Goal: Register for event/course

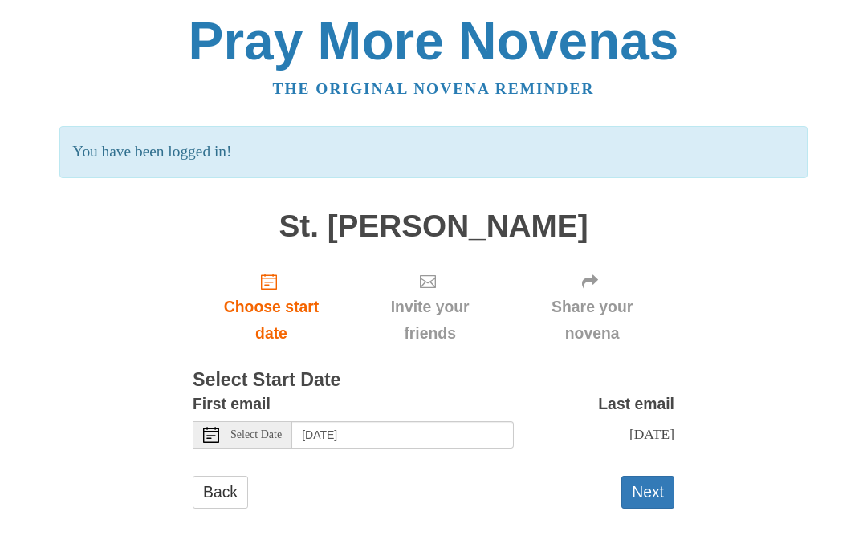
click at [226, 425] on div "Select Date" at bounding box center [243, 434] width 100 height 27
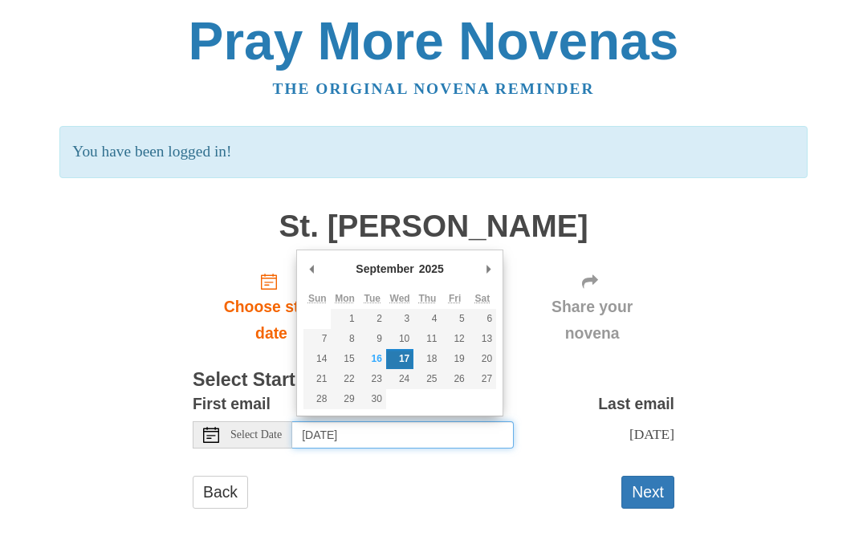
type input "[DATE]"
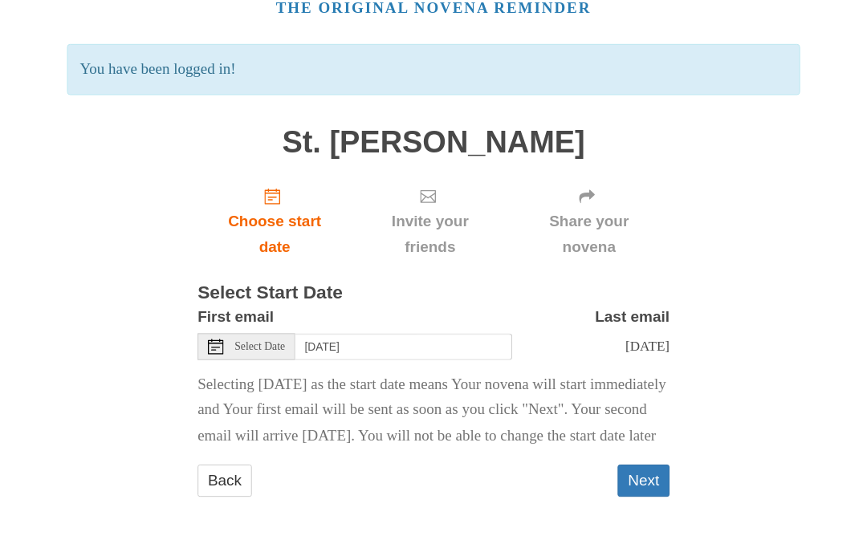
scroll to position [102, 0]
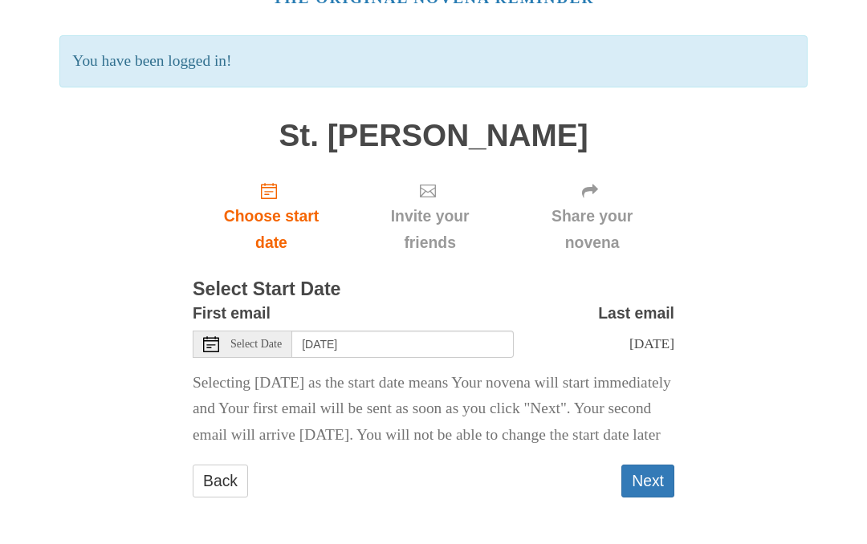
click at [645, 491] on button "Next" at bounding box center [647, 481] width 53 height 33
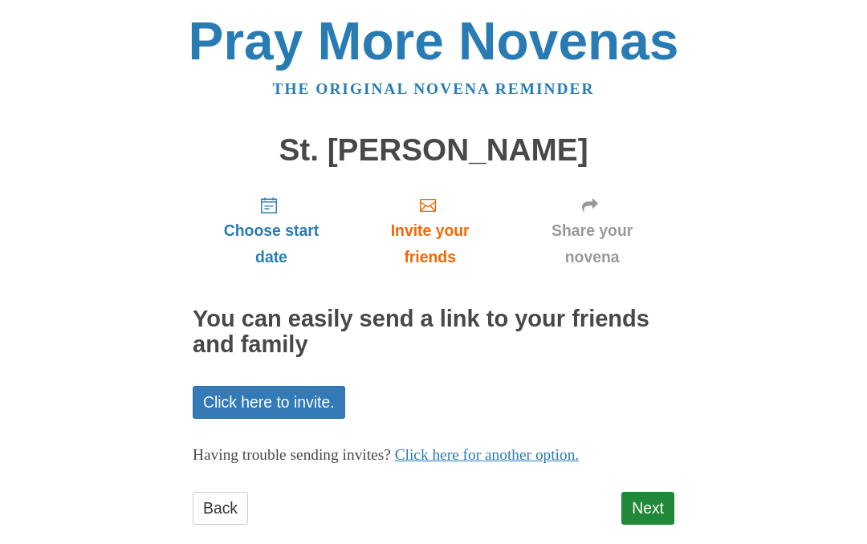
click at [646, 500] on link "Next" at bounding box center [647, 508] width 53 height 33
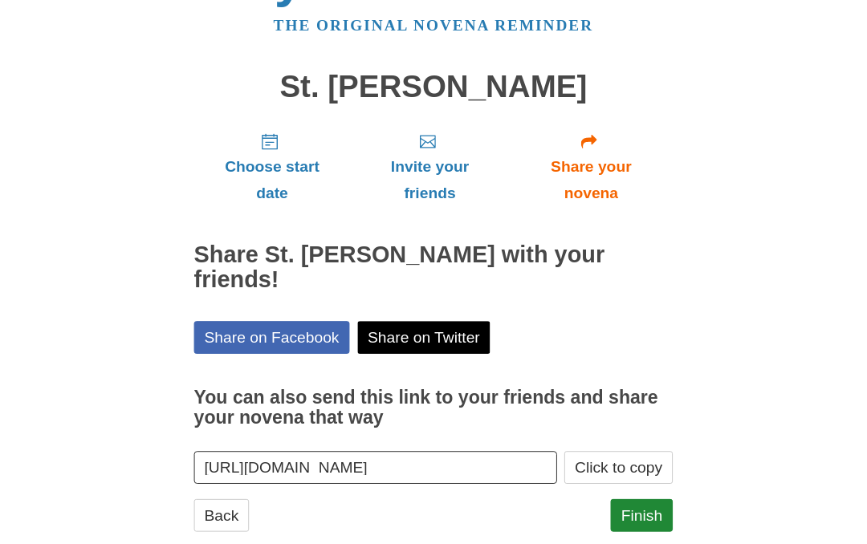
scroll to position [67, 0]
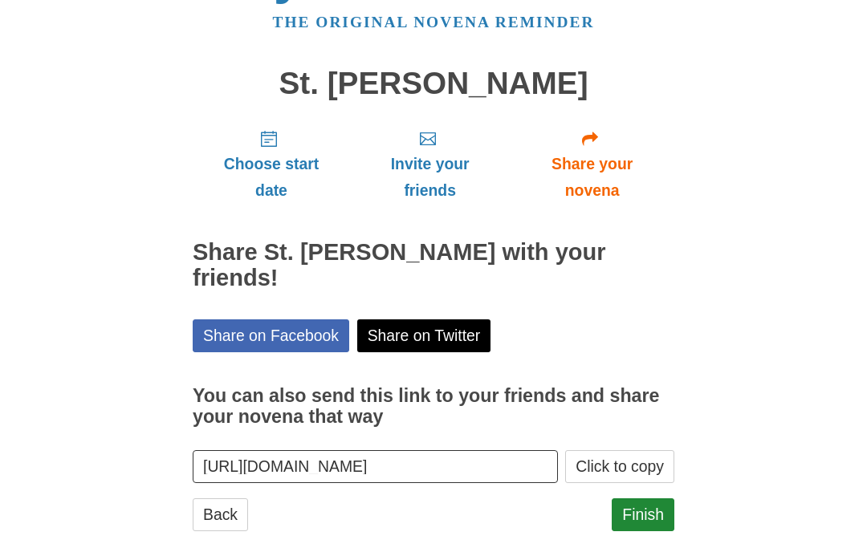
click at [621, 450] on button "Click to copy" at bounding box center [619, 466] width 109 height 33
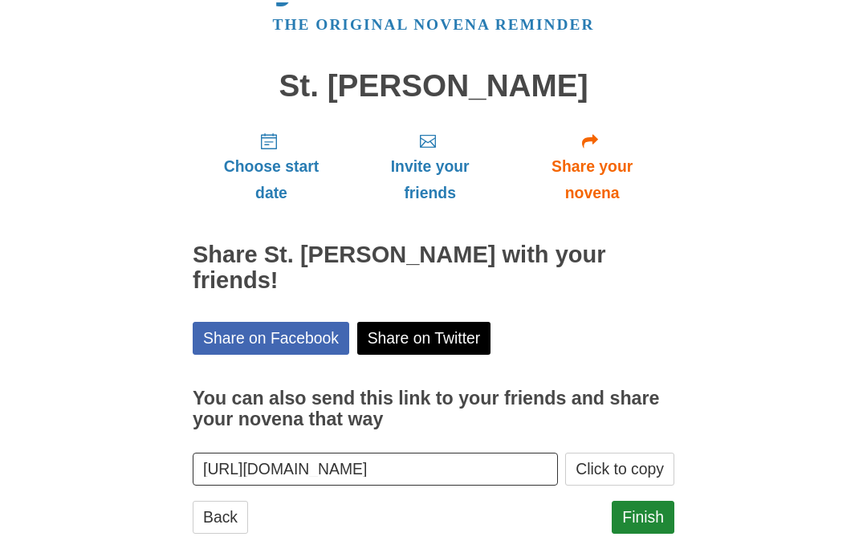
scroll to position [62, 0]
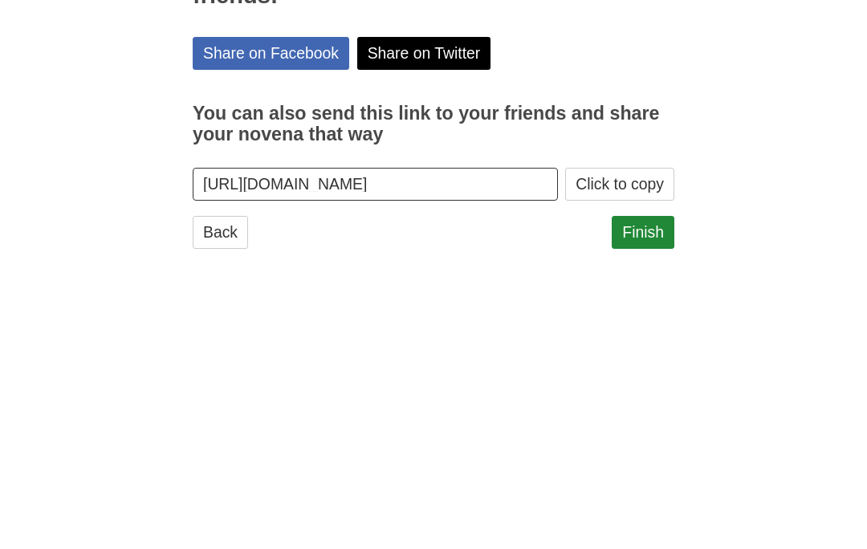
click at [417, 455] on input "https://www.praymorenovenas.com/st-jude-novena/1240306" at bounding box center [375, 471] width 365 height 33
click at [656, 503] on link "Finish" at bounding box center [643, 519] width 63 height 33
